Goal: Task Accomplishment & Management: Use online tool/utility

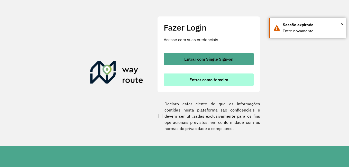
click at [207, 80] on font "Entrar como terceiro" at bounding box center [208, 79] width 39 height 5
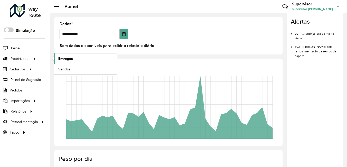
click at [66, 57] on span "Entregas" at bounding box center [65, 58] width 15 height 5
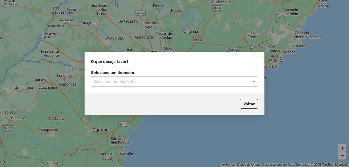
click at [113, 82] on input "text" at bounding box center [170, 82] width 152 height 6
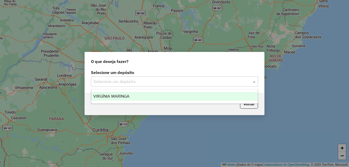
click at [126, 95] on span "VIRGÍNIA MARINGA" at bounding box center [111, 96] width 36 height 4
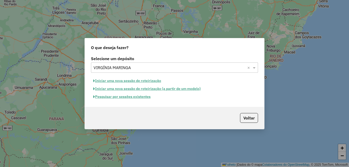
click at [134, 97] on font "Pesquisar por sessões existentes" at bounding box center [123, 96] width 56 height 5
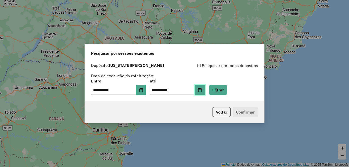
click at [202, 89] on icon "Escolha a data" at bounding box center [200, 90] width 4 height 4
click at [137, 107] on div "Voltar Confirmar" at bounding box center [174, 112] width 179 height 22
click at [146, 89] on button "Escolha a data" at bounding box center [141, 90] width 10 height 10
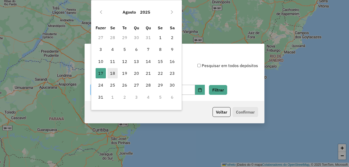
click at [111, 73] on font "18" at bounding box center [112, 73] width 5 height 6
type input "**********"
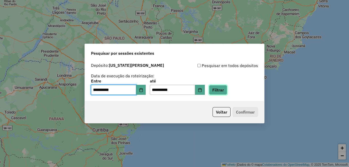
click at [227, 88] on button "Filtrar" at bounding box center [218, 90] width 18 height 10
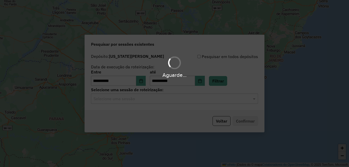
click at [134, 99] on input "text" at bounding box center [170, 99] width 152 height 6
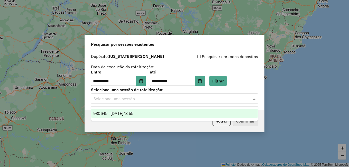
click at [133, 113] on span "980645 - 18/08/2025 13:55" at bounding box center [113, 113] width 40 height 4
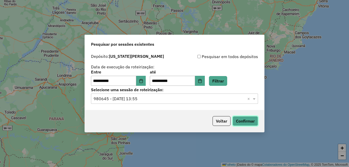
click at [246, 119] on button "Confirmar" at bounding box center [245, 121] width 25 height 10
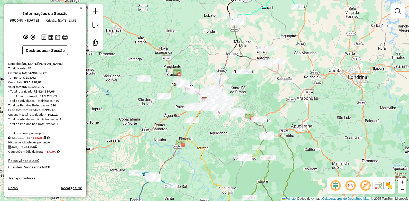
click at [349, 167] on em at bounding box center [350, 185] width 12 height 12
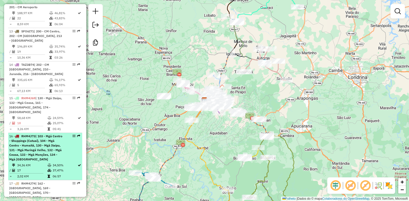
scroll to position [540, 0]
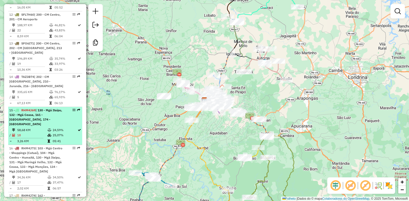
click at [33, 108] on span "RHM4J69" at bounding box center [28, 110] width 14 height 4
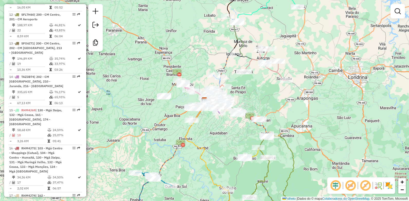
select select "**********"
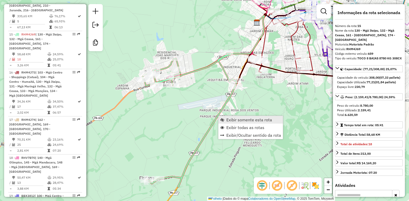
scroll to position [619, 0]
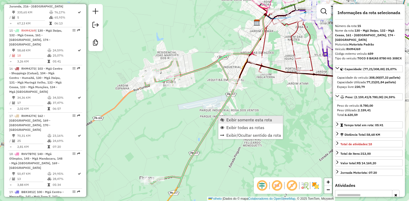
click at [225, 118] on link "Exibir somente esta rota" at bounding box center [250, 120] width 65 height 8
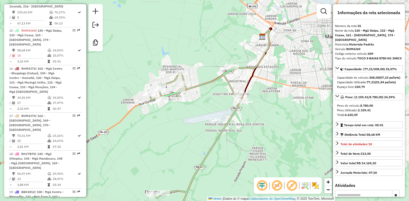
drag, startPoint x: 186, startPoint y: 68, endPoint x: 191, endPoint y: 112, distance: 44.5
click at [191, 112] on div "Janela de atendimento Grade de atendimento Capacidade Transportadoras Veículos …" at bounding box center [204, 100] width 409 height 201
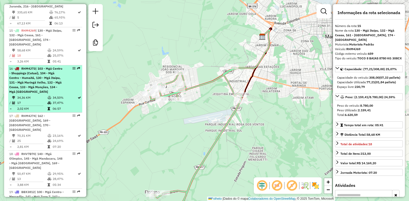
drag, startPoint x: 30, startPoint y: 40, endPoint x: 43, endPoint y: 47, distance: 15.2
click at [30, 67] on span "RHM4J73" at bounding box center [28, 69] width 14 height 4
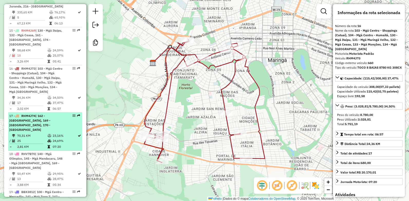
click at [26, 114] on span "RHM4J74" at bounding box center [28, 116] width 14 height 4
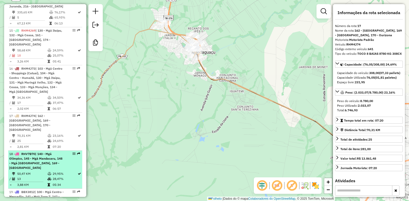
click at [32, 152] on span "RHV7B70" at bounding box center [28, 154] width 14 height 4
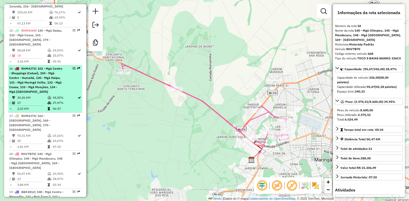
drag, startPoint x: 31, startPoint y: 39, endPoint x: 36, endPoint y: 43, distance: 6.2
click at [31, 67] on span "RHM4J73" at bounding box center [28, 69] width 14 height 4
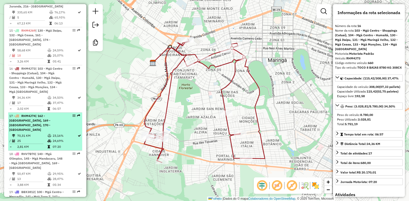
click at [31, 114] on span "RHM4J74" at bounding box center [28, 116] width 14 height 4
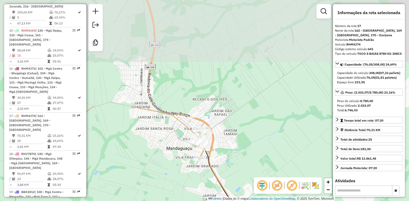
drag, startPoint x: 189, startPoint y: 38, endPoint x: 182, endPoint y: 166, distance: 128.2
click at [182, 166] on div "Janela de atendimento Grade de atendimento Capacidade Transportadoras Veículos …" at bounding box center [204, 100] width 409 height 201
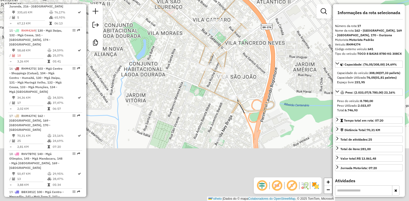
drag, startPoint x: 233, startPoint y: 151, endPoint x: 256, endPoint y: 44, distance: 109.1
click at [260, 43] on div "Janela de atendimento Grade de atendimento Capacidade Transportadoras Veículos …" at bounding box center [204, 100] width 409 height 201
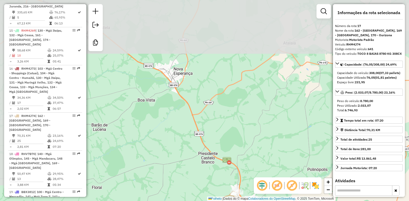
drag, startPoint x: 158, startPoint y: 88, endPoint x: 195, endPoint y: 172, distance: 91.6
click at [195, 167] on div "Janela de atendimento Grade de atendimento Capacidade Transportadoras Veículos …" at bounding box center [204, 100] width 409 height 201
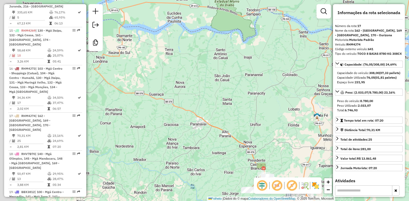
drag, startPoint x: 127, startPoint y: 126, endPoint x: 201, endPoint y: 149, distance: 77.2
click at [201, 149] on div "Janela de atendimento Grade de atendimento Capacidade Transportadoras Veículos …" at bounding box center [204, 100] width 409 height 201
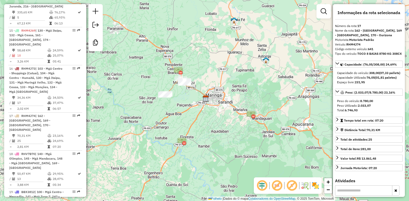
drag, startPoint x: 189, startPoint y: 144, endPoint x: 111, endPoint y: 65, distance: 111.2
click at [111, 65] on div "Janela de atendimento Grade de atendimento Capacidade Transportadoras Veículos …" at bounding box center [204, 100] width 409 height 201
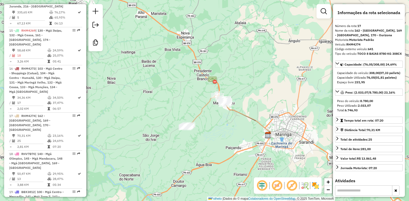
drag, startPoint x: 234, startPoint y: 133, endPoint x: 146, endPoint y: 108, distance: 91.5
click at [207, 118] on div "Janela de atendimento Grade de atendimento Capacidade Transportadoras Veículos …" at bounding box center [204, 100] width 409 height 201
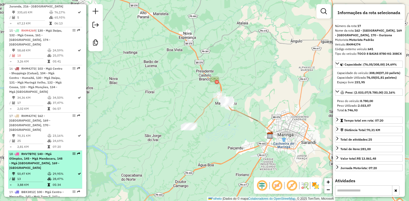
click at [26, 151] on li "18 - RHV7B70 | 140 - Mgá Olímpico, 145 - Mgá Mandacaru, 148 - Mgá Monte Carlo, …" at bounding box center [45, 170] width 74 height 38
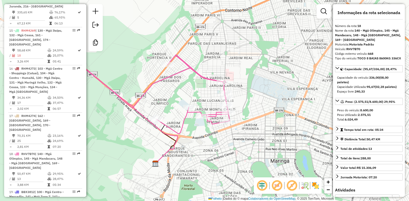
drag, startPoint x: 146, startPoint y: 120, endPoint x: 256, endPoint y: 120, distance: 109.5
click at [256, 120] on div "Janela de atendimento Grade de atendimento Capacidade Transportadoras Veículos …" at bounding box center [204, 100] width 409 height 201
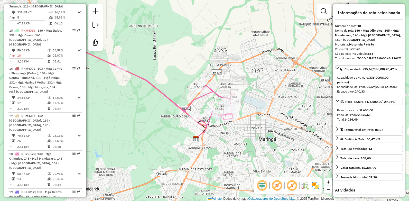
drag, startPoint x: 25, startPoint y: 157, endPoint x: 108, endPoint y: 126, distance: 88.7
click at [25, 167] on span "BBX3812" at bounding box center [27, 192] width 13 height 4
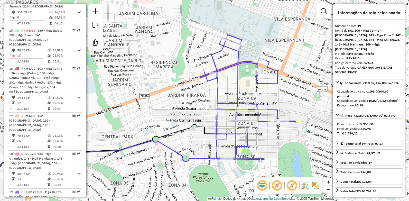
drag, startPoint x: 246, startPoint y: 118, endPoint x: 193, endPoint y: 108, distance: 54.0
click at [193, 108] on div "Janela de atendimento Grade de atendimento Capacidade Transportadoras Veículos …" at bounding box center [204, 100] width 409 height 201
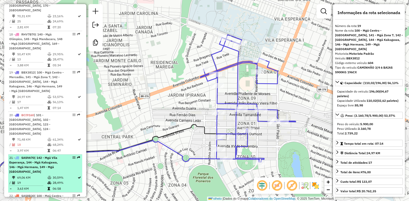
scroll to position [748, 0]
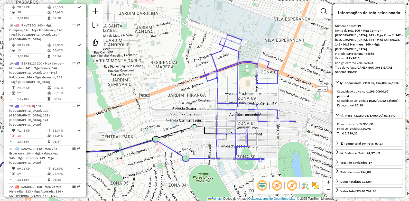
drag, startPoint x: 29, startPoint y: 69, endPoint x: 126, endPoint y: 101, distance: 102.0
click at [29, 104] on span "BCI9160" at bounding box center [27, 106] width 13 height 4
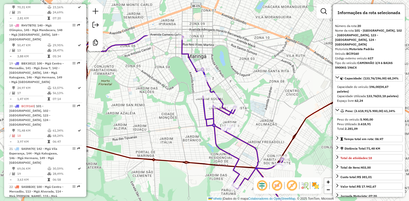
drag, startPoint x: 175, startPoint y: 71, endPoint x: 189, endPoint y: 126, distance: 57.0
click at [189, 126] on div "Janela de atendimento Grade de atendimento Capacidade Transportadoras Veículos …" at bounding box center [204, 100] width 409 height 201
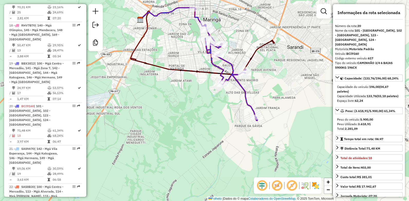
drag, startPoint x: 234, startPoint y: 122, endPoint x: 235, endPoint y: 57, distance: 65.5
click at [235, 57] on div "Janela de atendimento Grade de atendimento Capacidade Transportadoras Veículos …" at bounding box center [204, 100] width 409 height 201
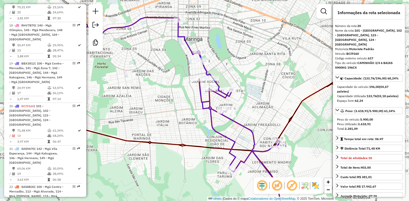
drag, startPoint x: 239, startPoint y: 105, endPoint x: 187, endPoint y: 95, distance: 52.8
click at [187, 95] on div "Janela de atendimento Grade de atendimento Capacidade Transportadoras Veículos …" at bounding box center [204, 100] width 409 height 201
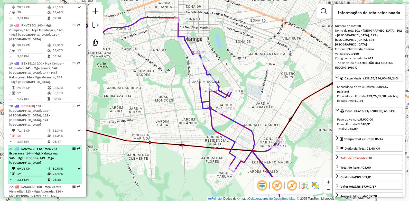
click at [30, 139] on td "3,97 KM" at bounding box center [32, 141] width 30 height 5
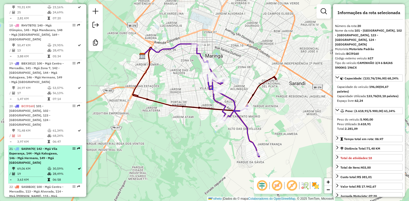
click at [31, 147] on span "SAS9A70" at bounding box center [27, 149] width 13 height 4
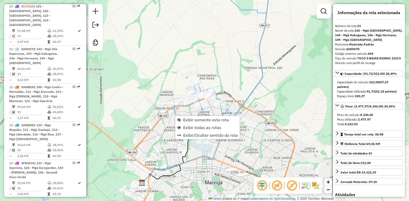
scroll to position [848, 0]
click at [193, 126] on span "Exibir todas as rotas" at bounding box center [202, 127] width 38 height 4
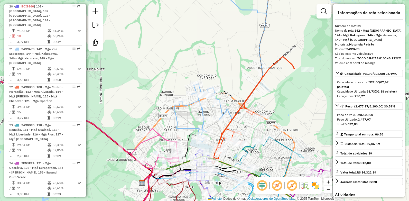
click at [207, 126] on div "Janela de atendimento Grade de atendimento Capacidade Transportadoras Veículos …" at bounding box center [204, 100] width 409 height 201
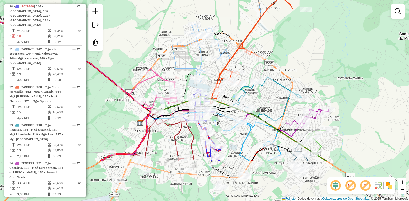
drag, startPoint x: 209, startPoint y: 127, endPoint x: 207, endPoint y: 68, distance: 59.7
click at [207, 68] on div "Rota 21 - Placa SAS9A70 21935 - EDINEIS BACARO 73728 Janela de atendimento Grad…" at bounding box center [204, 100] width 409 height 201
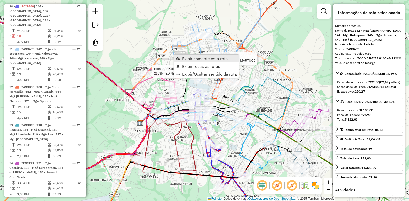
click at [181, 56] on link "Exibir somente esta rota" at bounding box center [206, 59] width 65 height 8
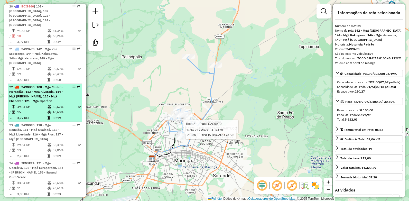
click at [31, 85] on span "SAS8B30" at bounding box center [27, 87] width 13 height 4
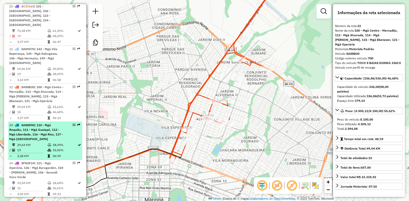
click at [29, 123] on span "SAS8D90" at bounding box center [27, 125] width 13 height 4
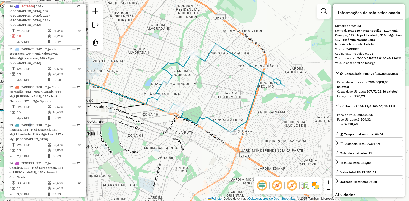
drag, startPoint x: 297, startPoint y: 94, endPoint x: 215, endPoint y: 84, distance: 82.4
click at [215, 84] on div "Janela de atendimento Grade de atendimento Capacidade Transportadoras Veículos …" at bounding box center [204, 100] width 409 height 201
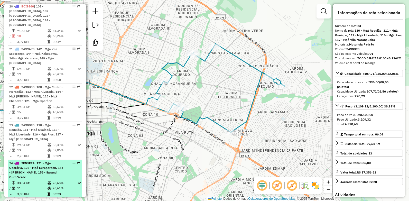
click at [32, 161] on span "SFN5F24" at bounding box center [27, 163] width 13 height 4
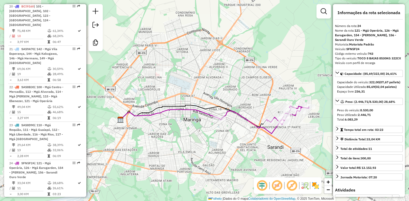
click at [33, 167] on span "SFO6I72" at bounding box center [27, 201] width 13 height 4
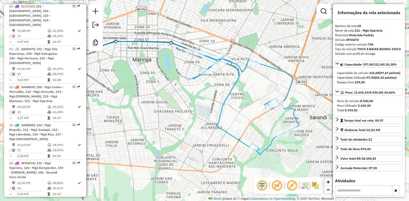
drag, startPoint x: 313, startPoint y: 124, endPoint x: 261, endPoint y: 118, distance: 52.7
click at [268, 120] on div "Janela de atendimento Grade de atendimento Capacidade Transportadoras Veículos …" at bounding box center [204, 100] width 409 height 201
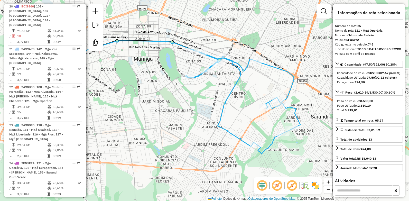
click at [20, 167] on strong "SFO6I72 | 121 - Mgá Operária" at bounding box center [29, 203] width 41 height 8
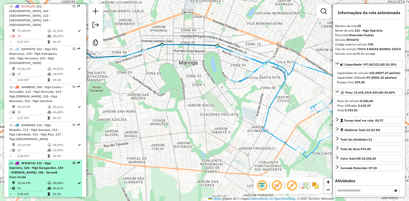
click at [26, 161] on span "SFN5F24" at bounding box center [27, 163] width 13 height 4
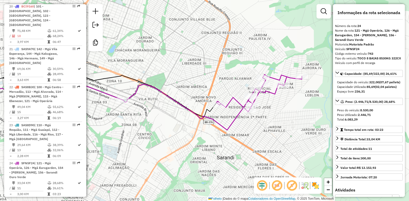
drag, startPoint x: 244, startPoint y: 110, endPoint x: 153, endPoint y: 111, distance: 91.2
click at [153, 111] on div "Janela de atendimento Grade de atendimento Capacidade Transportadoras Veículos …" at bounding box center [204, 100] width 409 height 201
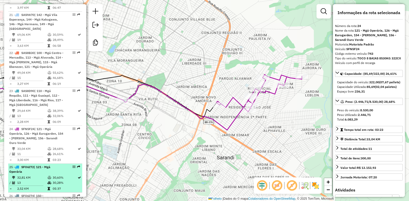
scroll to position [899, 0]
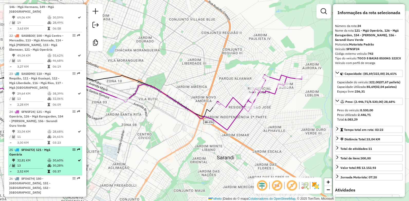
click at [32, 148] on div "25 - SFO6I72 | 121 - Mgá Operária" at bounding box center [36, 152] width 54 height 9
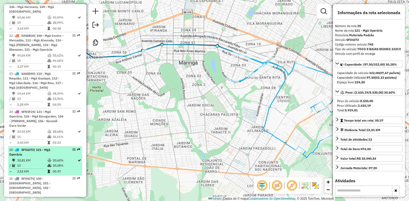
drag, startPoint x: 28, startPoint y: 139, endPoint x: 40, endPoint y: 138, distance: 12.9
click at [28, 167] on li "26 - SFO6I74 | 150 - Sarandi Centro, 151 - Sarandi Centro II, 152 - Sarandi Mon…" at bounding box center [45, 194] width 74 height 38
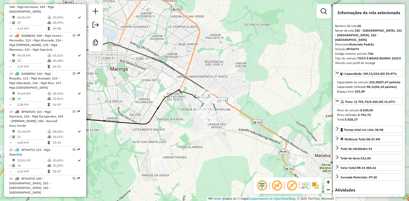
drag, startPoint x: 228, startPoint y: 125, endPoint x: 158, endPoint y: 97, distance: 75.1
click at [158, 97] on div "Janela de atendimento Grade de atendimento Capacidade Transportadoras Veículos …" at bounding box center [204, 100] width 409 height 201
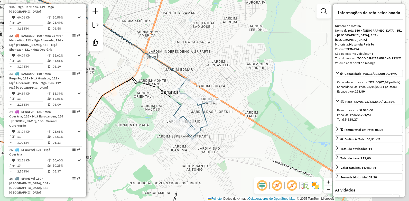
drag, startPoint x: 199, startPoint y: 113, endPoint x: 151, endPoint y: 117, distance: 47.5
click at [151, 117] on div "Janela de atendimento Grade de atendimento Capacidade Transportadoras Veículos …" at bounding box center [204, 100] width 409 height 201
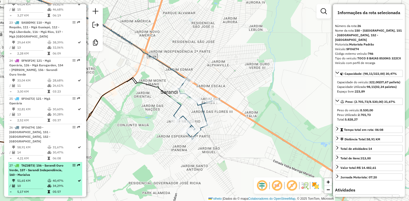
scroll to position [950, 0]
click at [34, 163] on span "TAZ3B73" at bounding box center [27, 165] width 13 height 4
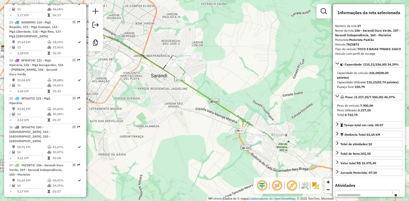
drag, startPoint x: 246, startPoint y: 135, endPoint x: 183, endPoint y: 115, distance: 66.3
click at [183, 115] on div "Janela de atendimento Grade de atendimento Capacidade Transportadoras Veículos …" at bounding box center [204, 100] width 409 height 201
click at [31, 167] on span "TAZ3G48" at bounding box center [27, 199] width 13 height 4
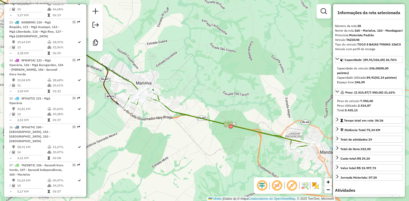
drag, startPoint x: 233, startPoint y: 118, endPoint x: 149, endPoint y: 116, distance: 83.8
click at [149, 116] on div "Janela de atendimento Grade de atendimento Capacidade Transportadoras Veículos …" at bounding box center [204, 100] width 409 height 201
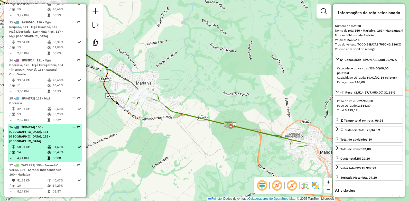
click at [29, 125] on span "SFO6I74" at bounding box center [27, 127] width 13 height 4
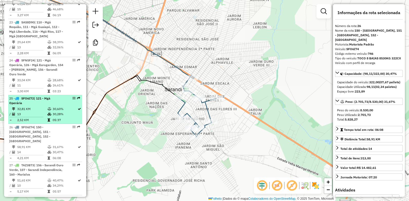
drag, startPoint x: 223, startPoint y: 106, endPoint x: 59, endPoint y: 70, distance: 167.8
click at [59, 70] on hb-router-mapa "Informações da Sessão 980645 - 18/08/2025 Criação: 16/08/2025 13:55 Desbloquear…" at bounding box center [204, 100] width 409 height 201
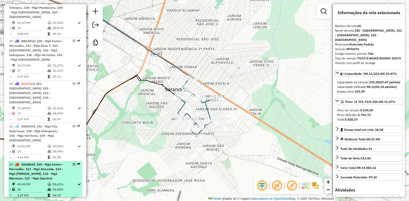
scroll to position [745, 0]
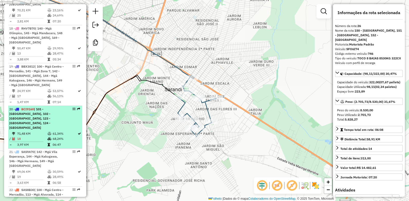
click at [31, 107] on span "BCI9160" at bounding box center [27, 109] width 13 height 4
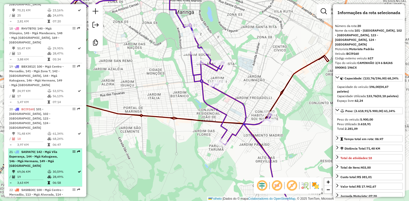
drag, startPoint x: 31, startPoint y: 147, endPoint x: 40, endPoint y: 144, distance: 9.3
click at [31, 167] on span "SAS8B30" at bounding box center [27, 190] width 13 height 4
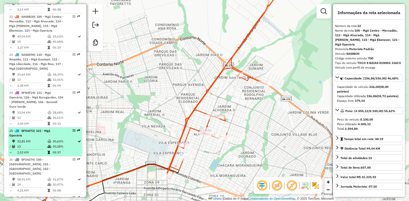
scroll to position [925, 0]
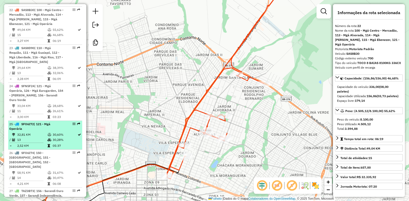
drag, startPoint x: 28, startPoint y: 115, endPoint x: 31, endPoint y: 108, distance: 7.0
click at [28, 151] on span "SFO6I74" at bounding box center [27, 153] width 13 height 4
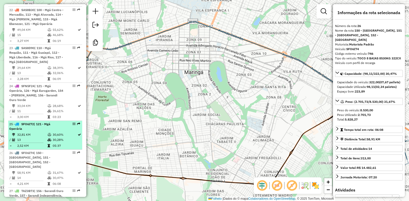
click at [30, 122] on div "25 - SFO6I72 | 121 - Mgá Operária" at bounding box center [36, 126] width 54 height 9
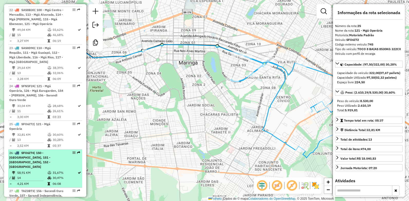
click at [25, 151] on span "SFO6I74" at bounding box center [27, 153] width 13 height 4
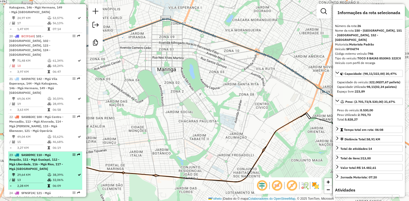
scroll to position [796, 0]
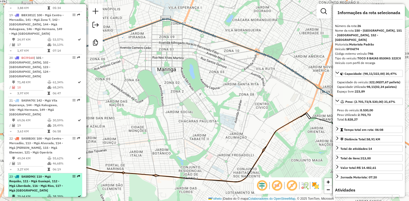
click at [31, 167] on span "SAS8D90" at bounding box center [27, 177] width 13 height 4
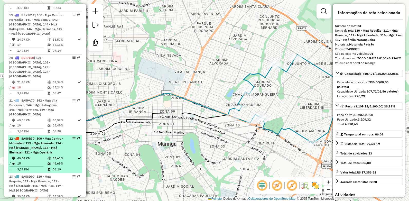
click at [32, 136] on span "SAS8B30" at bounding box center [27, 138] width 13 height 4
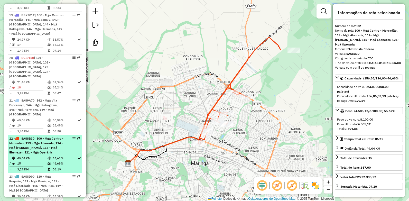
scroll to position [771, 0]
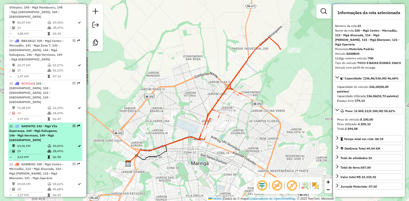
click at [30, 124] on span "SAS9A70" at bounding box center [27, 126] width 13 height 4
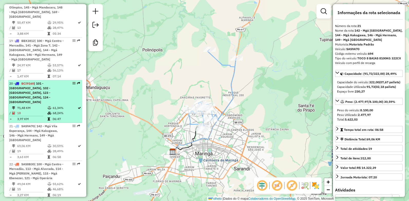
click at [30, 81] on span "BCI9160" at bounding box center [27, 83] width 13 height 4
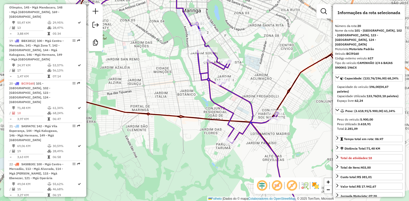
drag, startPoint x: 201, startPoint y: 85, endPoint x: 206, endPoint y: 91, distance: 7.6
click at [206, 91] on div "Janela de atendimento Grade de atendimento Capacidade Transportadoras Veículos …" at bounding box center [204, 100] width 409 height 201
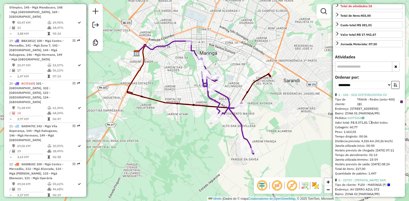
scroll to position [154, 0]
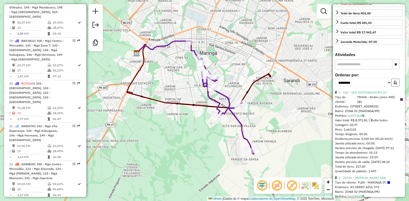
click at [349, 83] on icon "button" at bounding box center [396, 83] width 4 height 4
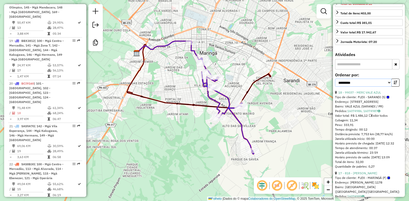
click at [349, 82] on select "**********" at bounding box center [363, 83] width 57 height 8
select select "*********"
click at [335, 79] on select "**********" at bounding box center [363, 83] width 57 height 8
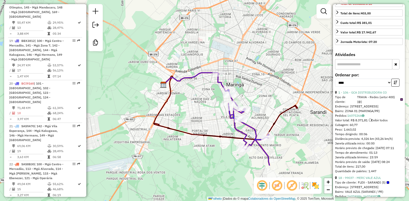
drag, startPoint x: 267, startPoint y: 153, endPoint x: 240, endPoint y: 97, distance: 62.1
click at [240, 97] on div "Janela de atendimento Grade de atendimento Capacidade Transportadoras Veículos …" at bounding box center [204, 100] width 409 height 201
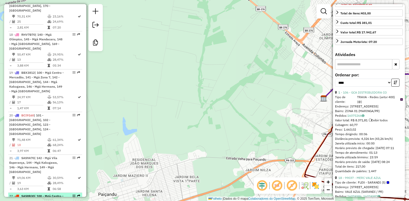
scroll to position [719, 0]
